Goal: Task Accomplishment & Management: Use online tool/utility

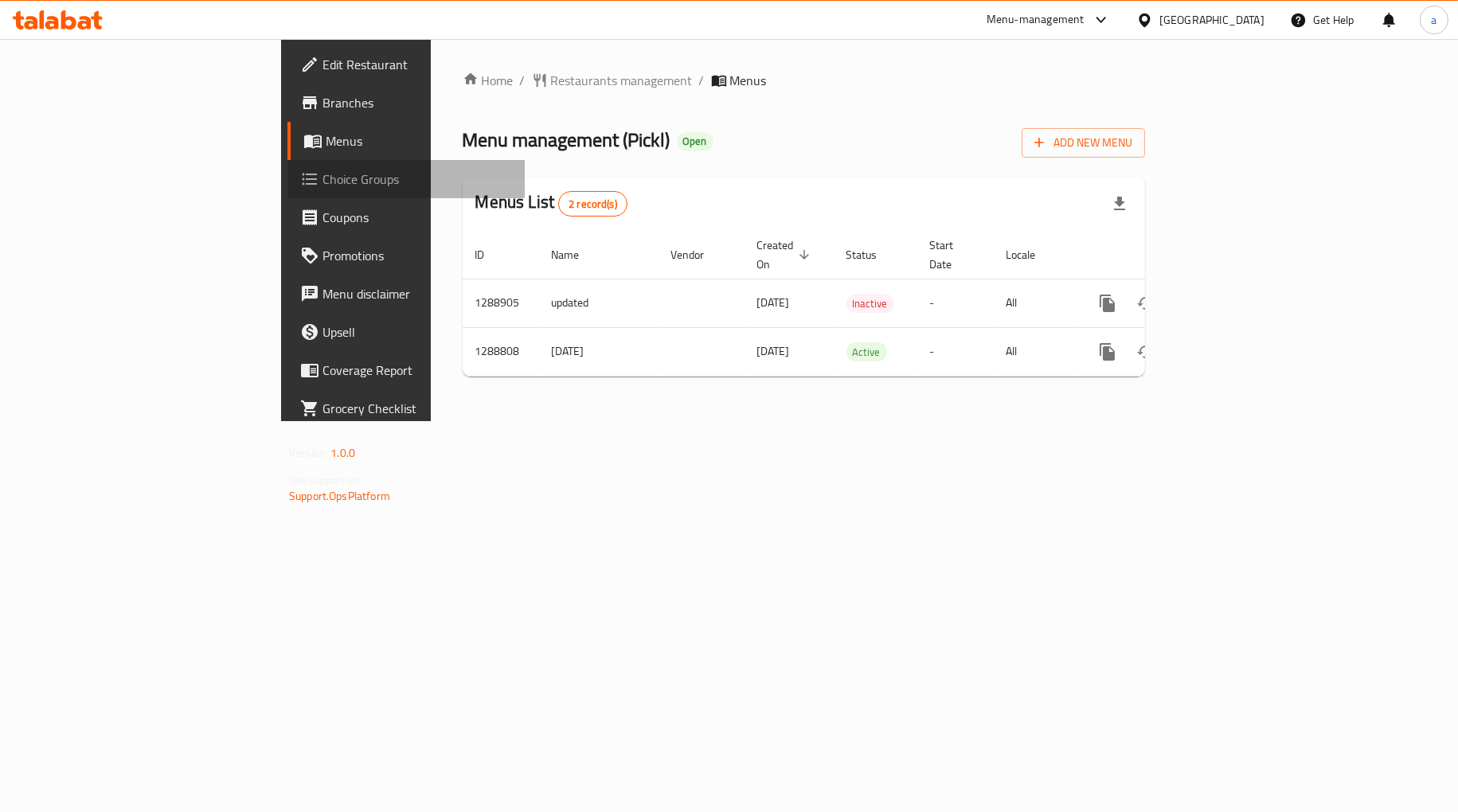
click at [322, 178] on span "Choice Groups" at bounding box center [416, 179] width 189 height 19
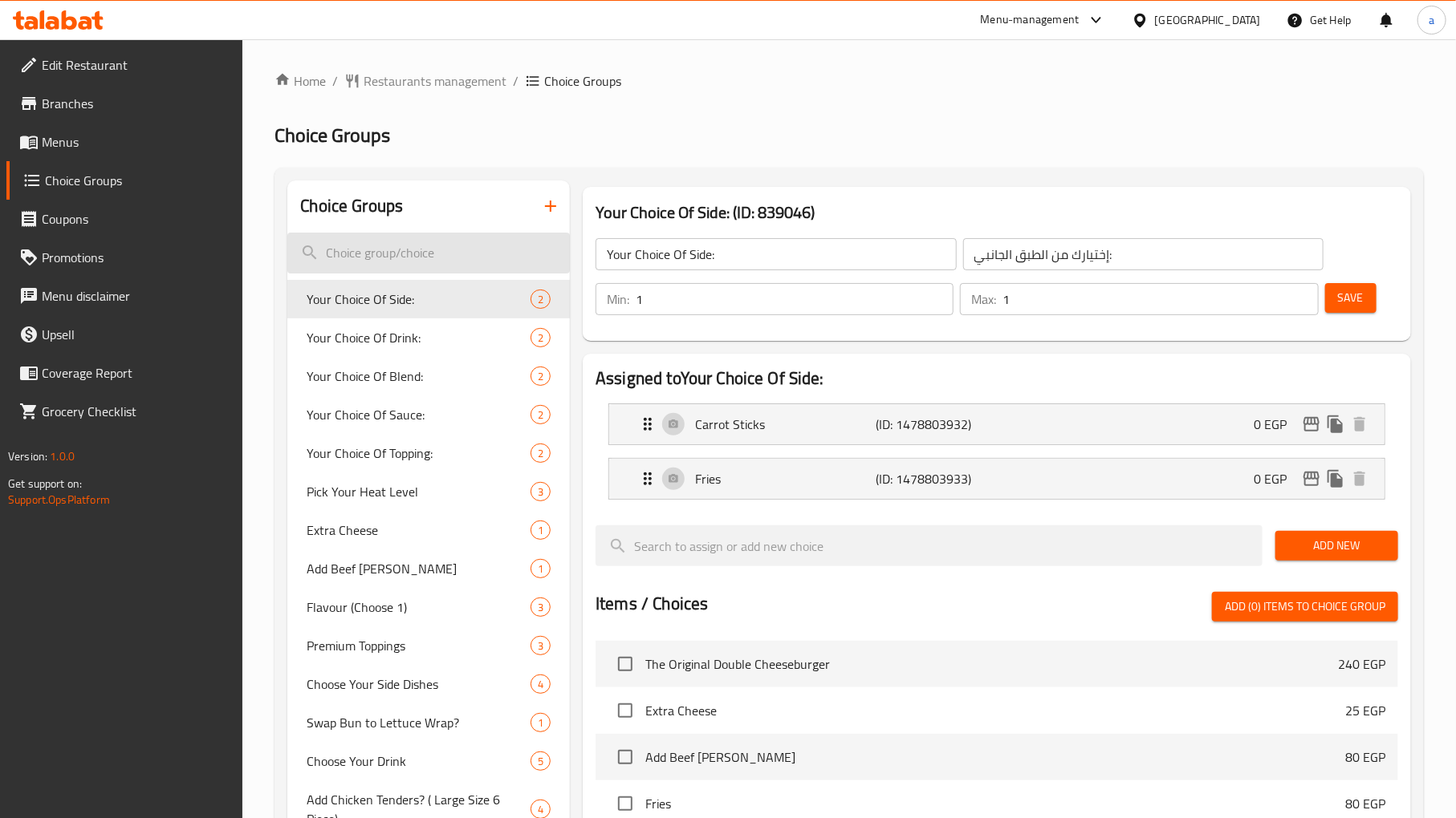
click at [391, 247] on input "search" at bounding box center [429, 252] width 282 height 41
paste input "اضافة ثانية من التوبينج"
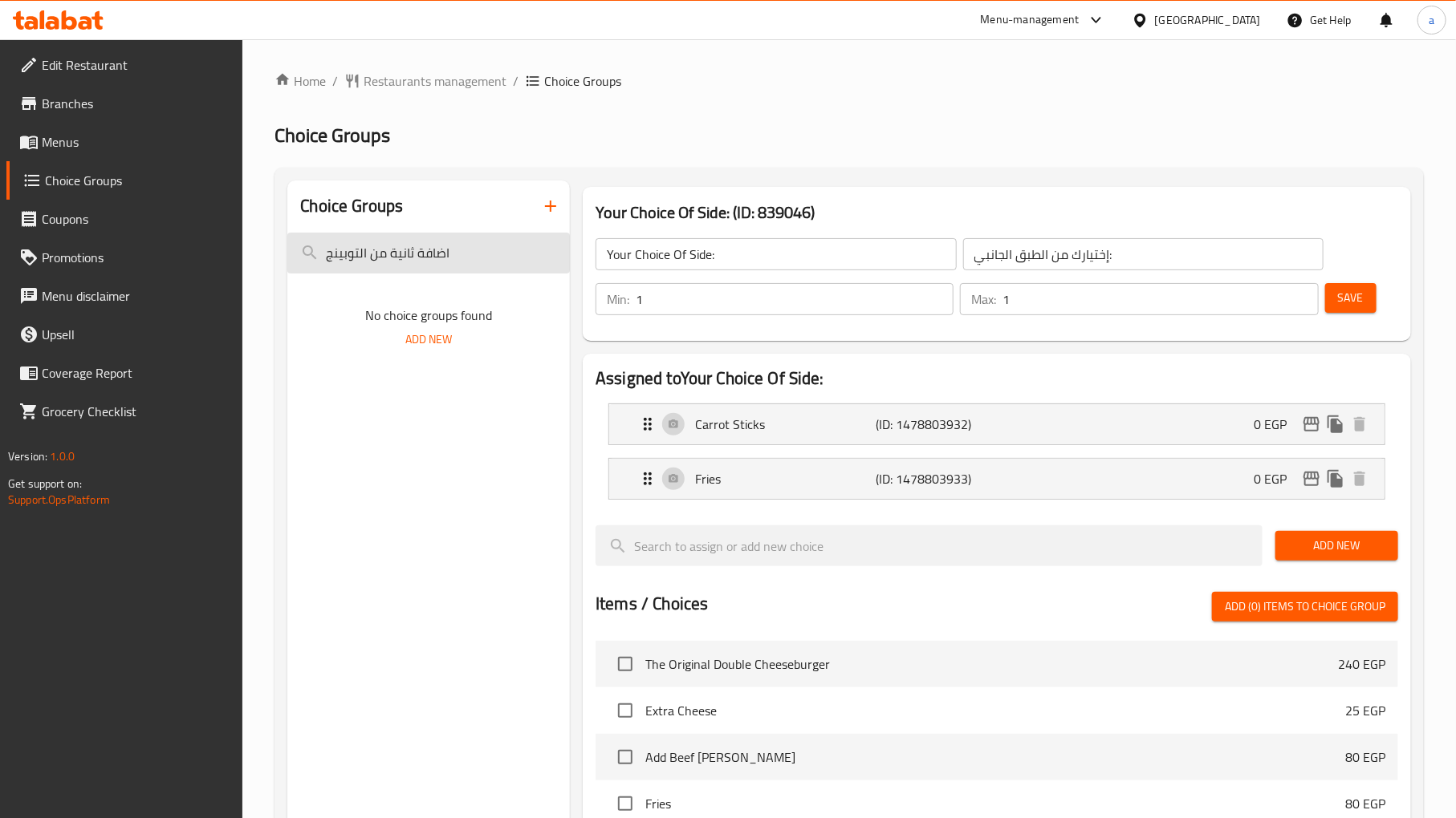
click at [418, 257] on input "اضافة ثانية من التوبينج" at bounding box center [429, 252] width 282 height 41
paste input "Toppings"
type input "Toppings"
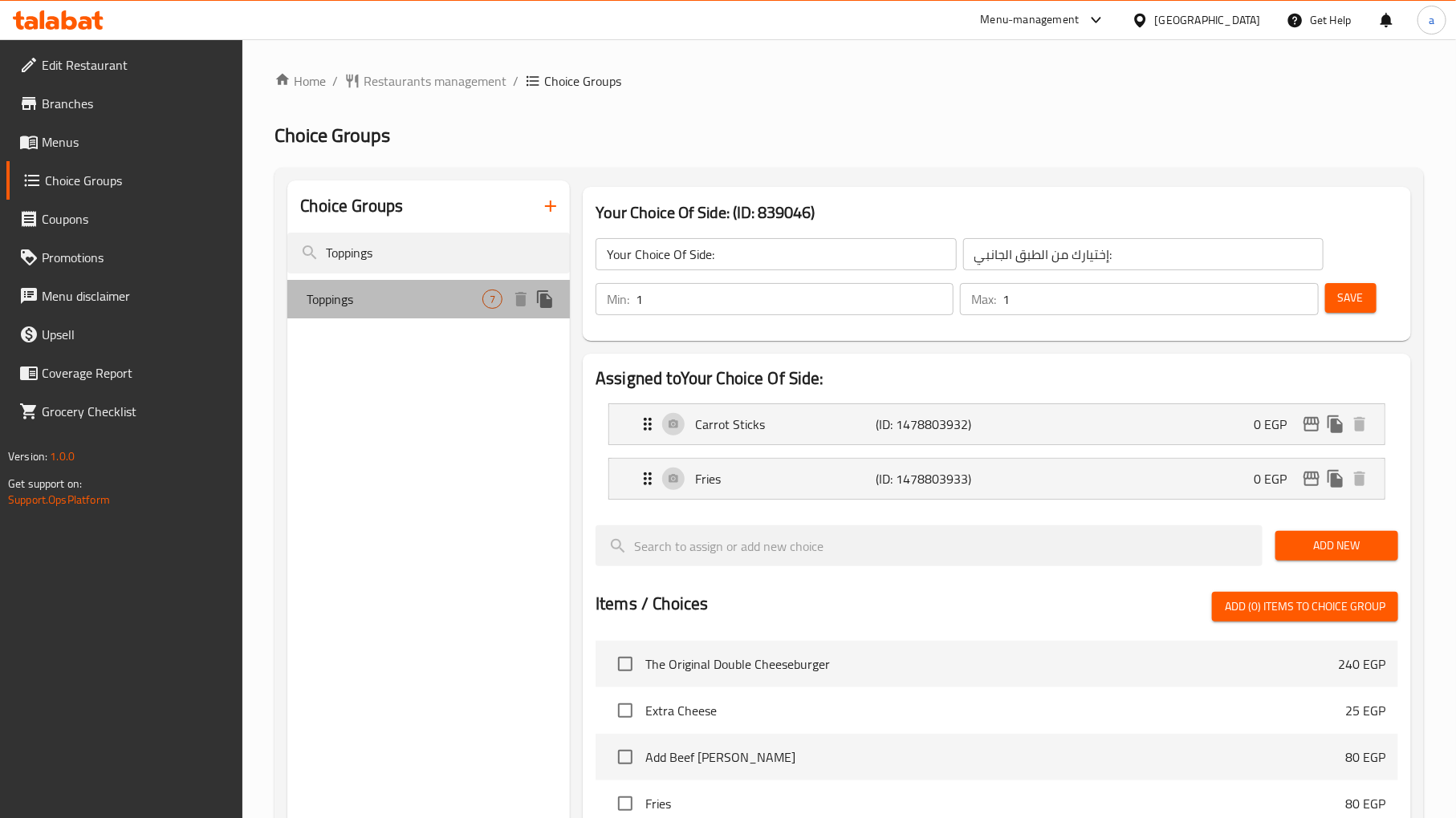
click at [374, 310] on div "Toppings 7" at bounding box center [429, 299] width 282 height 39
type input "Toppings"
type input "اضافة ثانية من التوبينج"
type input "0"
type input "4"
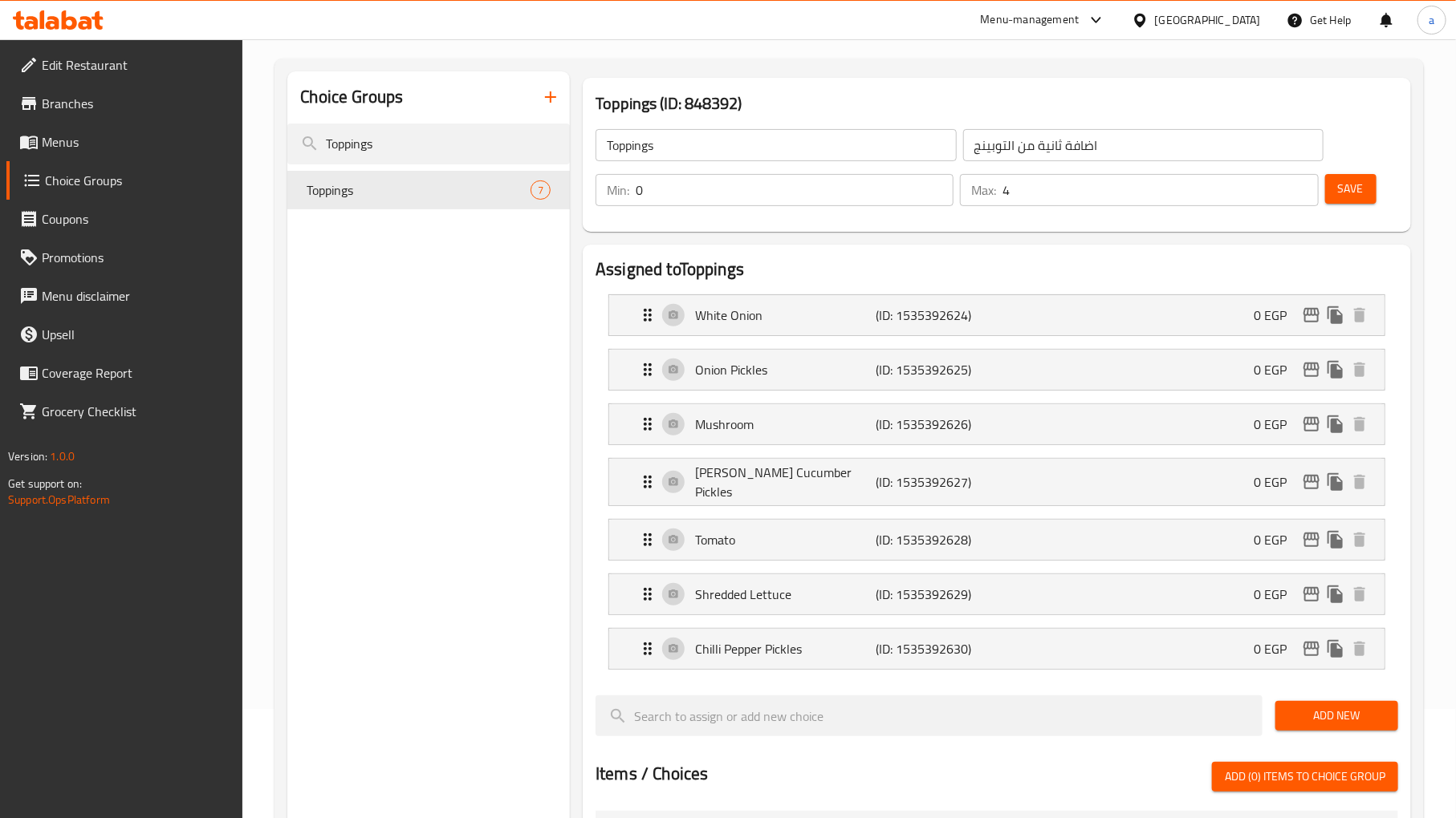
scroll to position [178, 0]
